Goal: Information Seeking & Learning: Understand process/instructions

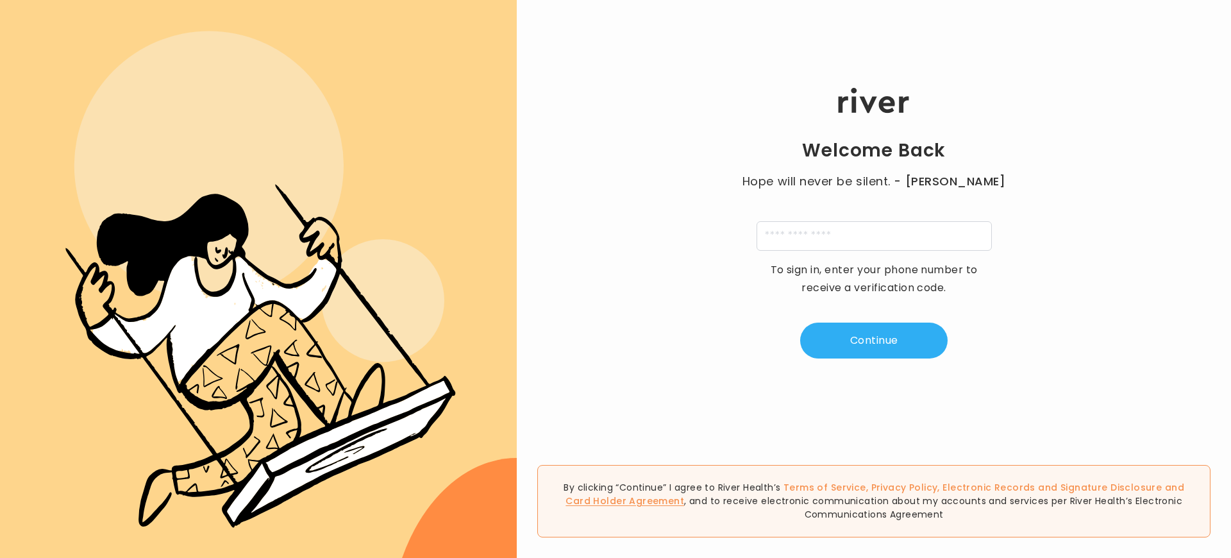
click at [684, 501] on link "Card Holder Agreement" at bounding box center [625, 500] width 119 height 13
